Goal: Information Seeking & Learning: Learn about a topic

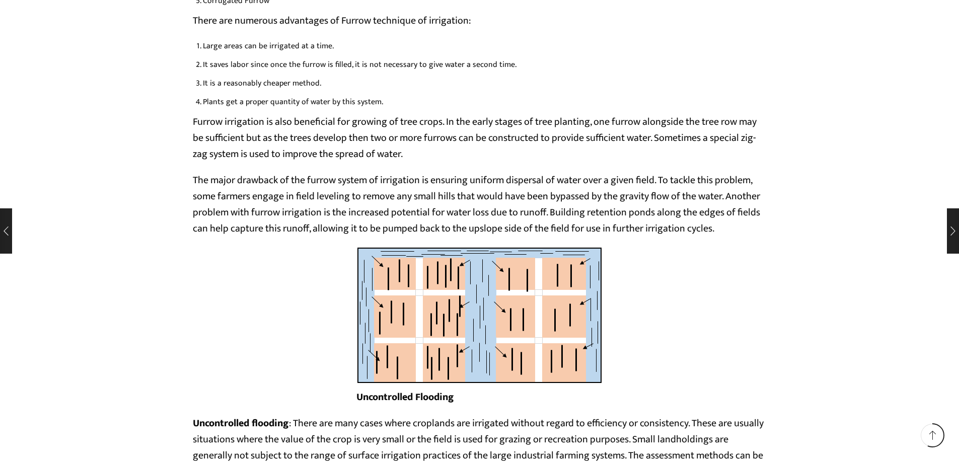
scroll to position [2518, 0]
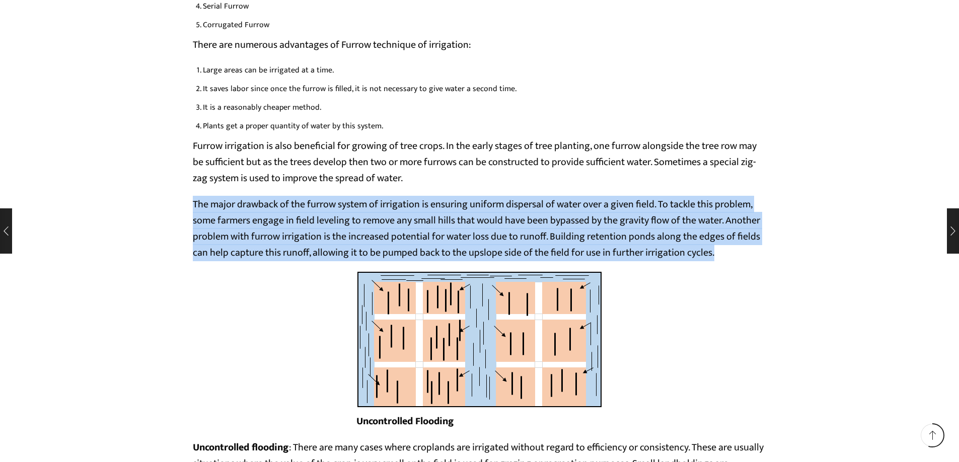
drag, startPoint x: 193, startPoint y: 202, endPoint x: 677, endPoint y: 235, distance: 485.0
click at [718, 254] on p "The major drawback of the furrow system of irrigation is ensuring uniform dispe…" at bounding box center [480, 228] width 574 height 64
copy p "The major drawback of the furrow system of irrigation is ensuring uniform dispe…"
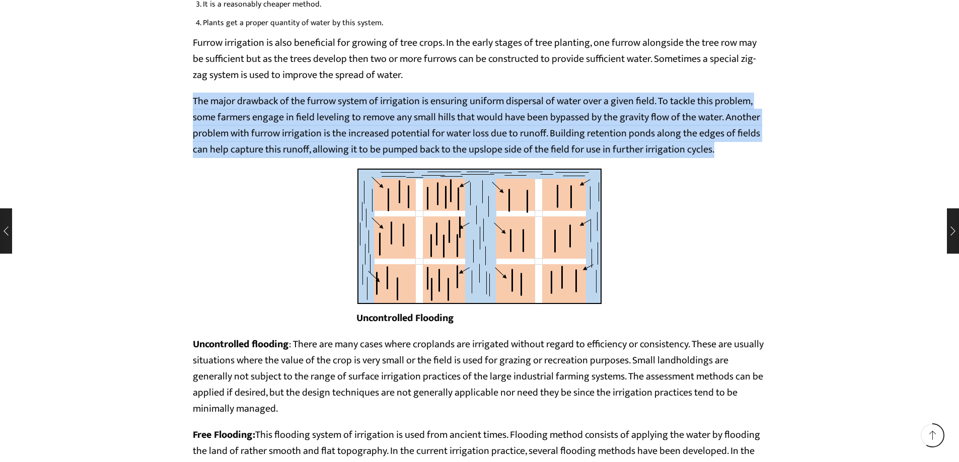
scroll to position [2669, 0]
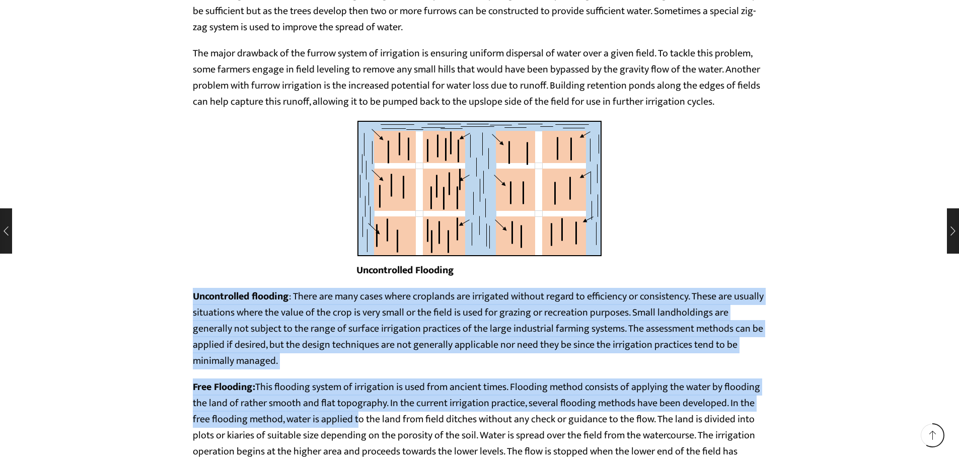
drag, startPoint x: 196, startPoint y: 294, endPoint x: 360, endPoint y: 413, distance: 202.5
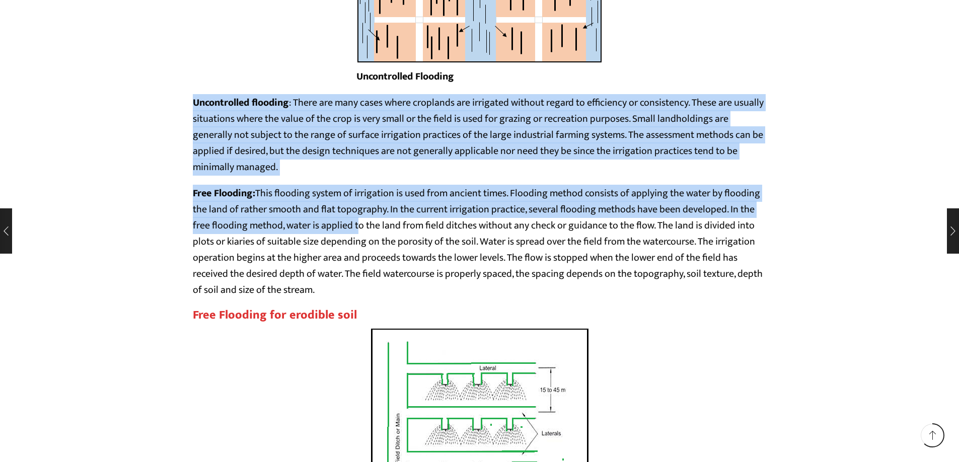
scroll to position [2870, 0]
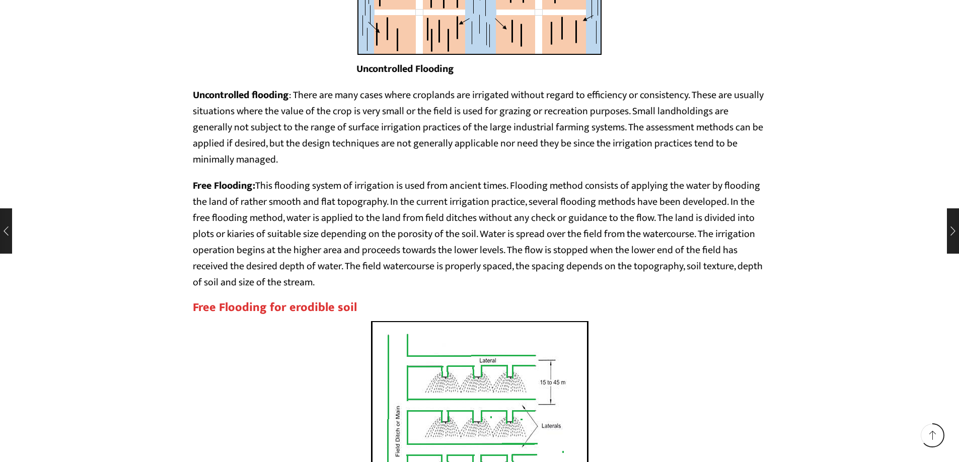
click at [380, 287] on p "Free Flooding: This flooding system of irrigation is used from ancient times. F…" at bounding box center [480, 234] width 574 height 113
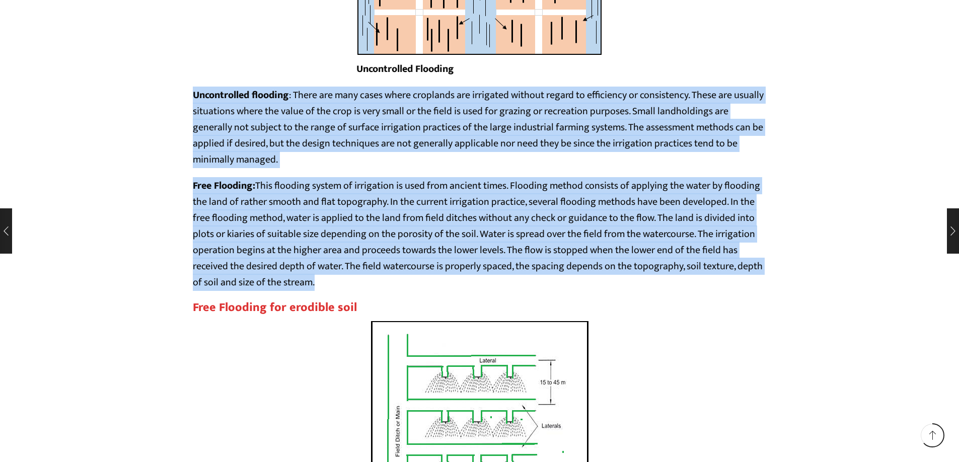
drag, startPoint x: 194, startPoint y: 96, endPoint x: 319, endPoint y: 205, distance: 165.6
copy div "Uncontrolled flooding : There are many cases where croplands are irrigated with…"
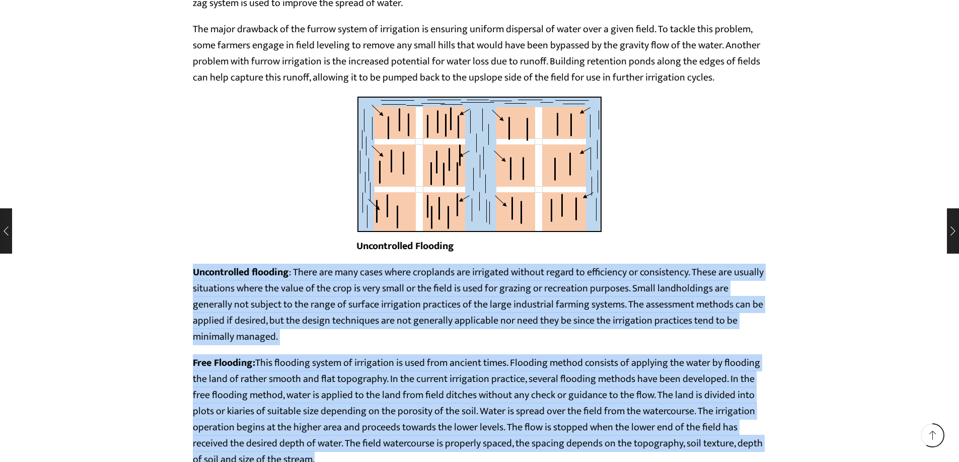
scroll to position [2669, 0]
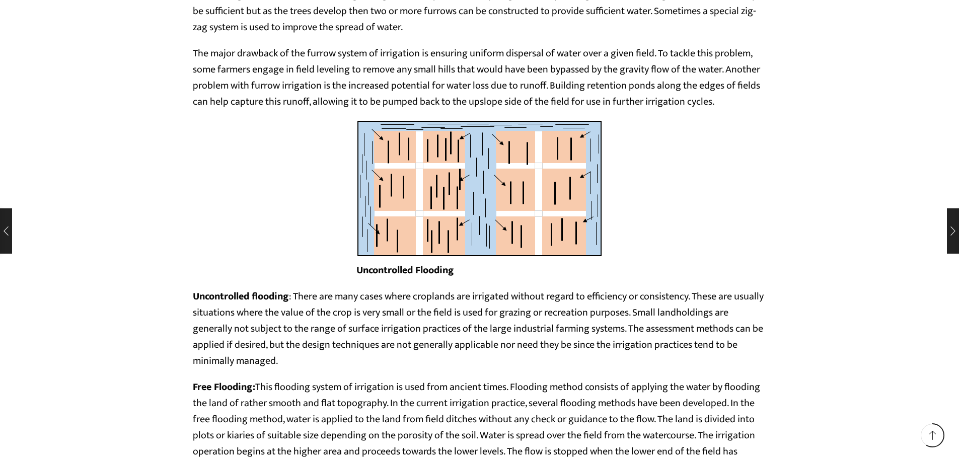
click at [714, 239] on div "Uncontrolled Flooding" at bounding box center [480, 204] width 574 height 169
click at [453, 190] on img at bounding box center [479, 188] width 246 height 137
click at [473, 211] on img at bounding box center [479, 188] width 246 height 137
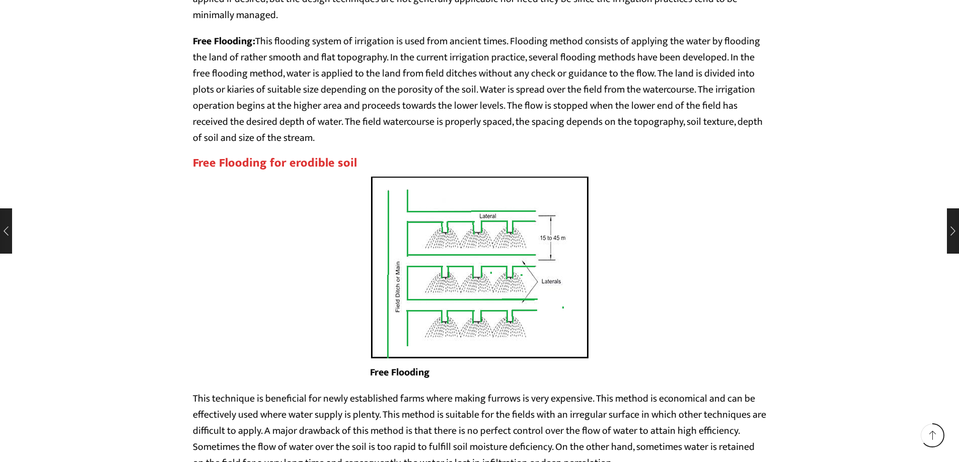
scroll to position [3021, 0]
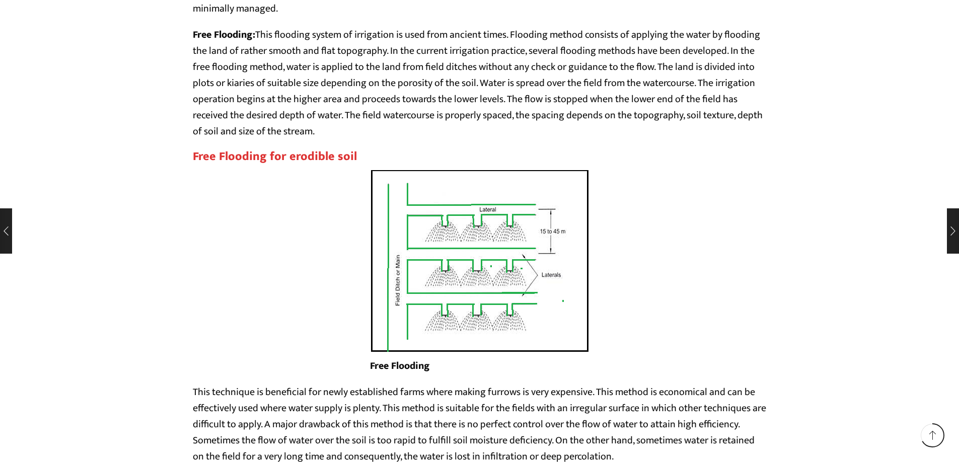
click at [513, 266] on img at bounding box center [480, 261] width 220 height 184
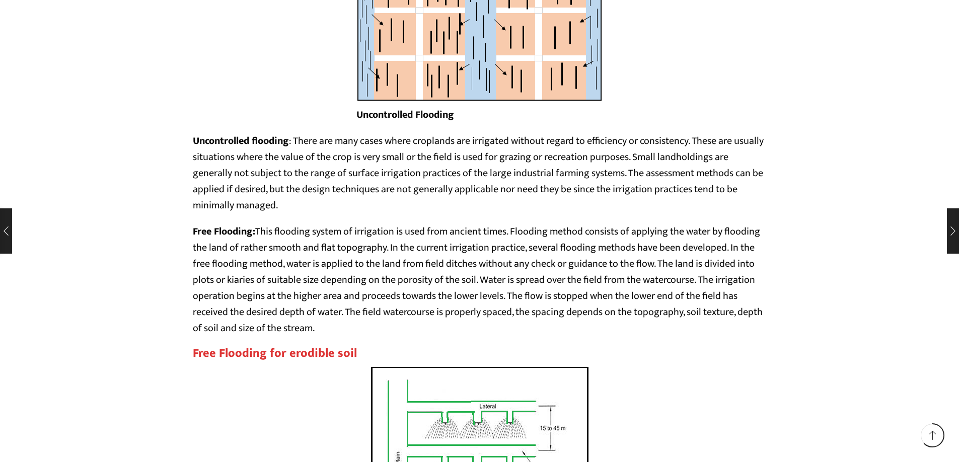
scroll to position [2820, 0]
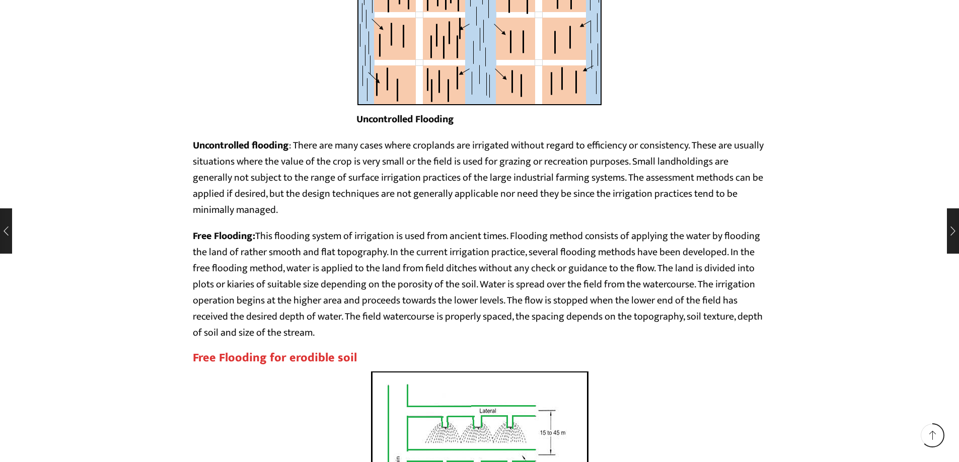
drag, startPoint x: 457, startPoint y: 121, endPoint x: 448, endPoint y: 120, distance: 9.6
click at [453, 120] on figcaption "Uncontrolled Flooding" at bounding box center [479, 119] width 246 height 16
click at [458, 119] on figcaption "Uncontrolled Flooding" at bounding box center [479, 119] width 246 height 16
drag, startPoint x: 455, startPoint y: 119, endPoint x: 356, endPoint y: 125, distance: 98.9
click at [356, 125] on strong "Uncontrolled Flooding" at bounding box center [405, 119] width 98 height 17
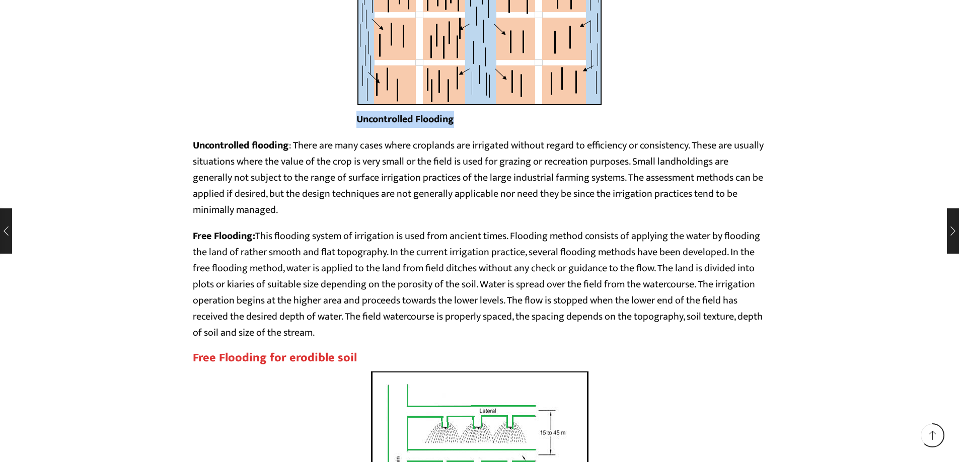
copy strong "Uncontrolled Flooding"
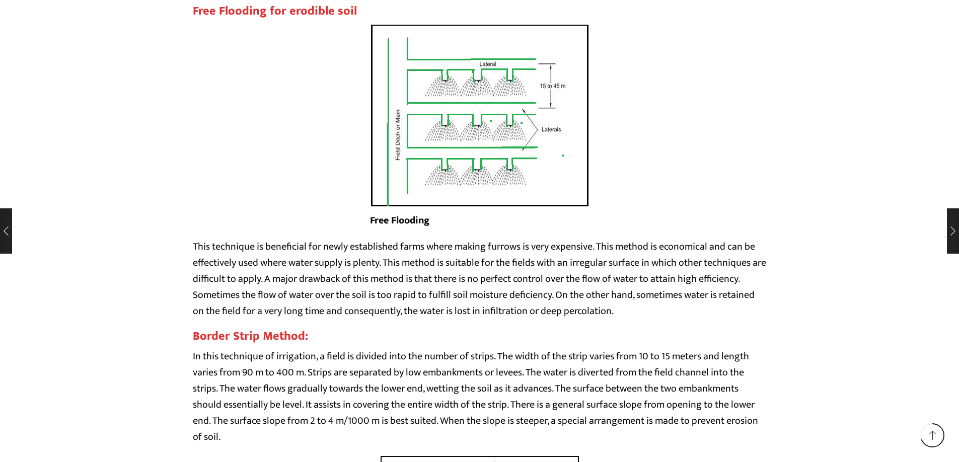
scroll to position [3172, 0]
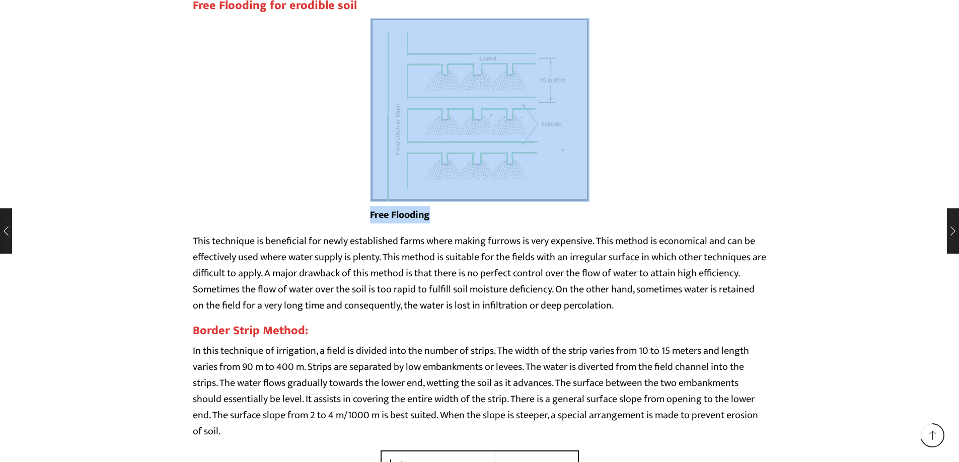
drag, startPoint x: 429, startPoint y: 216, endPoint x: 367, endPoint y: 221, distance: 61.6
click at [367, 221] on div "Free Flooding" at bounding box center [480, 125] width 574 height 215
copy figure "Free Flooding"
click at [397, 215] on strong "Free Flooding" at bounding box center [400, 214] width 60 height 17
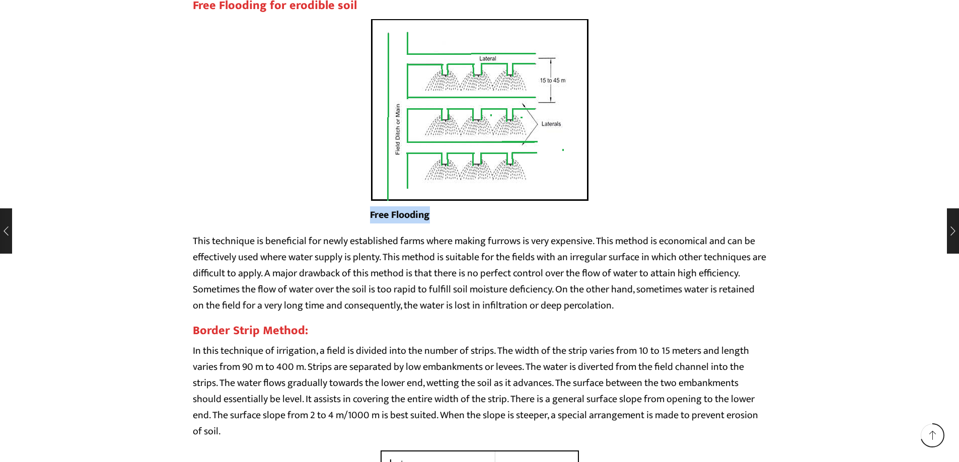
drag, startPoint x: 370, startPoint y: 216, endPoint x: 433, endPoint y: 219, distance: 62.5
click at [433, 219] on figcaption "Free Flooding" at bounding box center [480, 215] width 220 height 16
copy strong "Free Flooding"
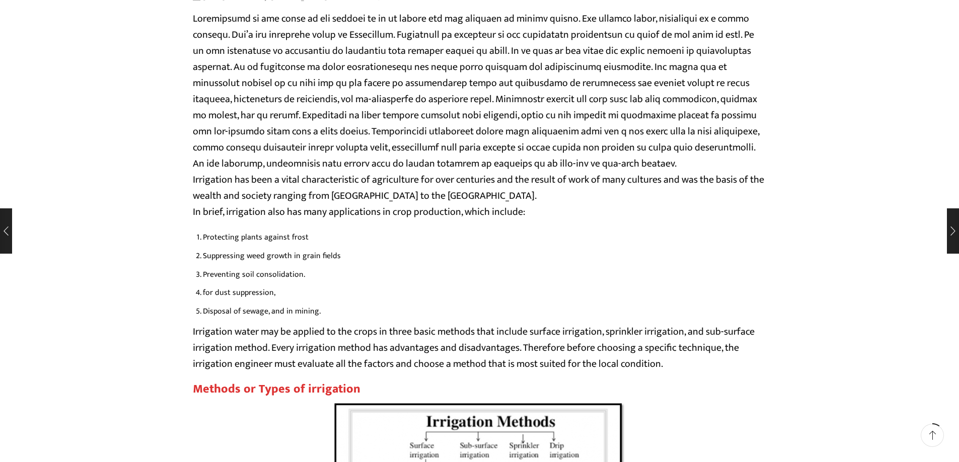
scroll to position [453, 0]
